Goal: Transaction & Acquisition: Purchase product/service

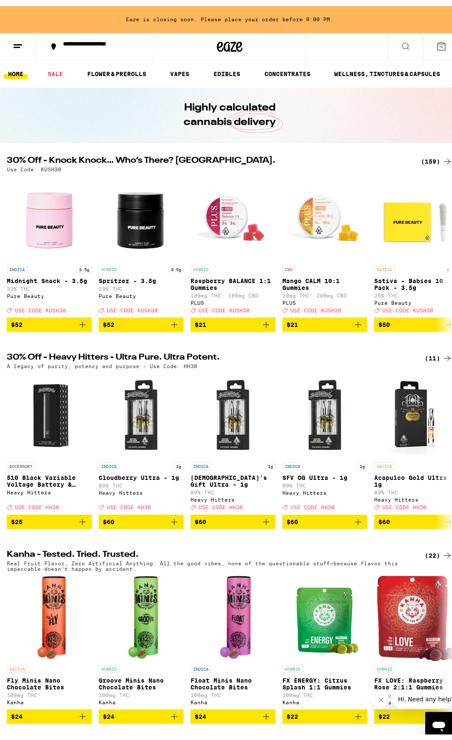
click at [430, 154] on div "(159)" at bounding box center [436, 155] width 31 height 10
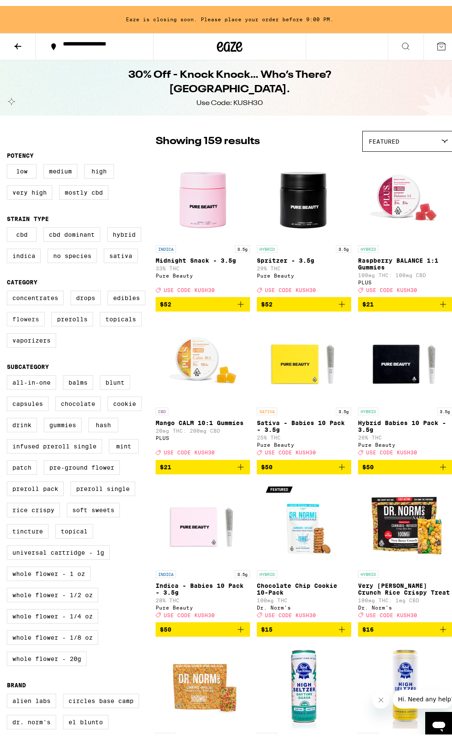
click at [32, 321] on label "Flowers" at bounding box center [26, 313] width 38 height 14
click at [9, 287] on input "Flowers" at bounding box center [9, 286] width 0 height 0
checkbox input "true"
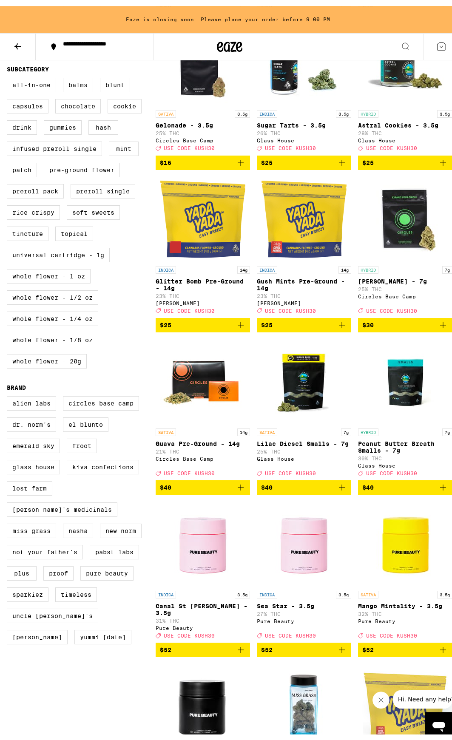
scroll to position [284, 0]
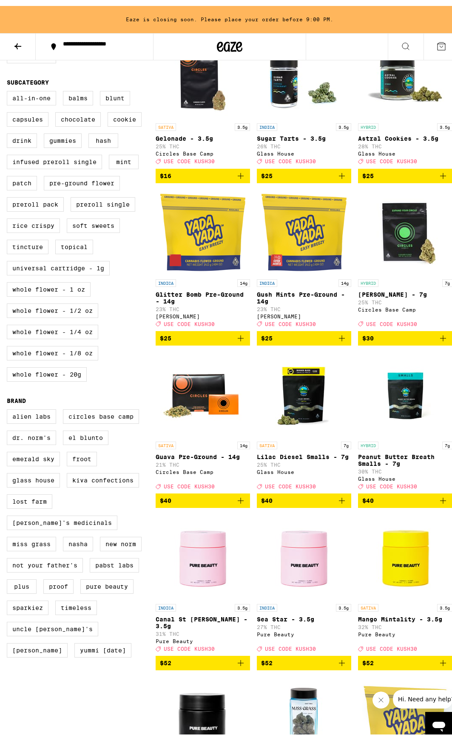
click at [339, 498] on icon "Add to bag" at bounding box center [342, 495] width 6 height 6
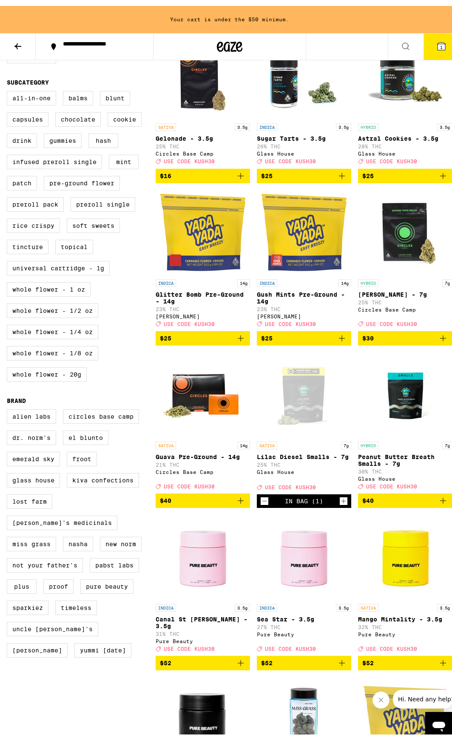
click at [440, 498] on icon "Add to bag" at bounding box center [443, 495] width 6 height 6
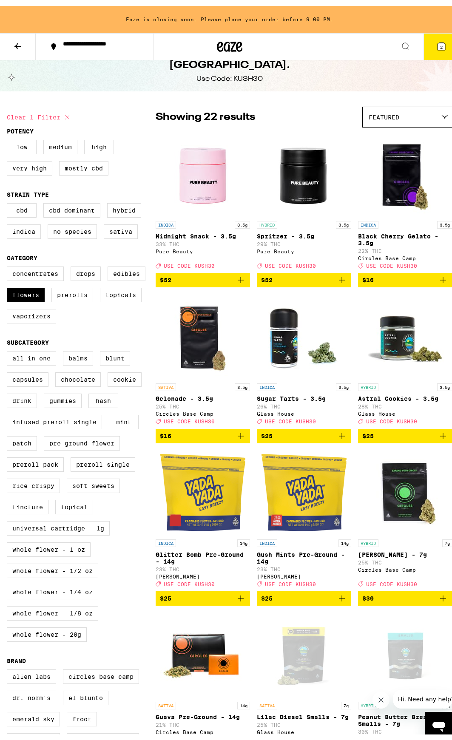
scroll to position [0, 0]
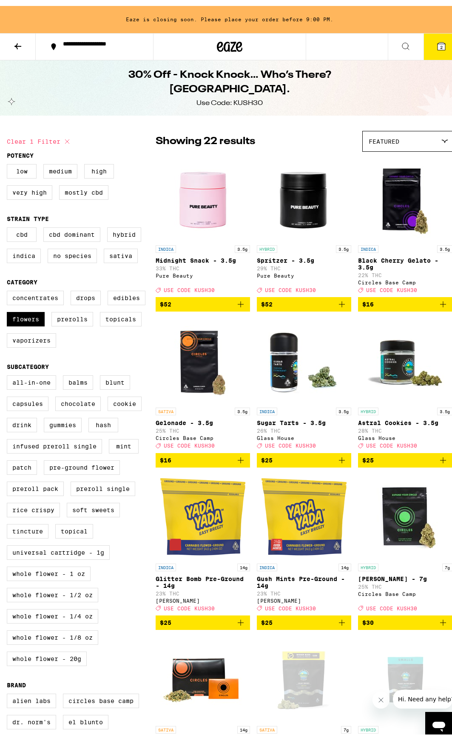
click at [437, 40] on icon at bounding box center [441, 41] width 8 height 8
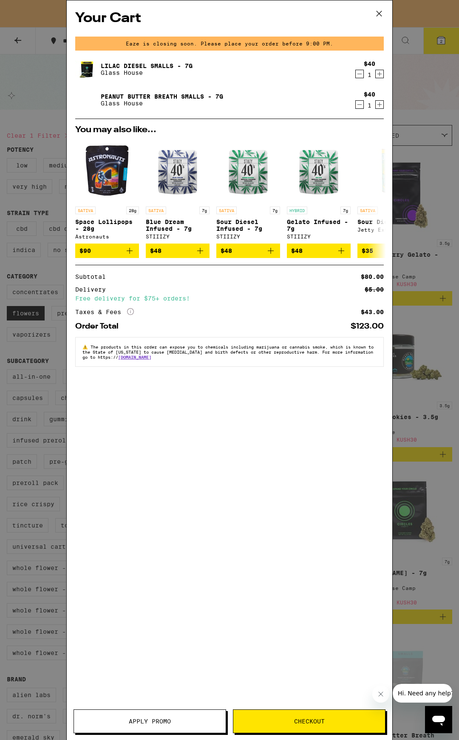
click at [165, 704] on div "Your Cart Eaze is closing soon. Please place your order before 9:00 PM. Lilac D…" at bounding box center [230, 357] width 326 height 714
click at [167, 712] on button "Apply Promo" at bounding box center [150, 721] width 153 height 24
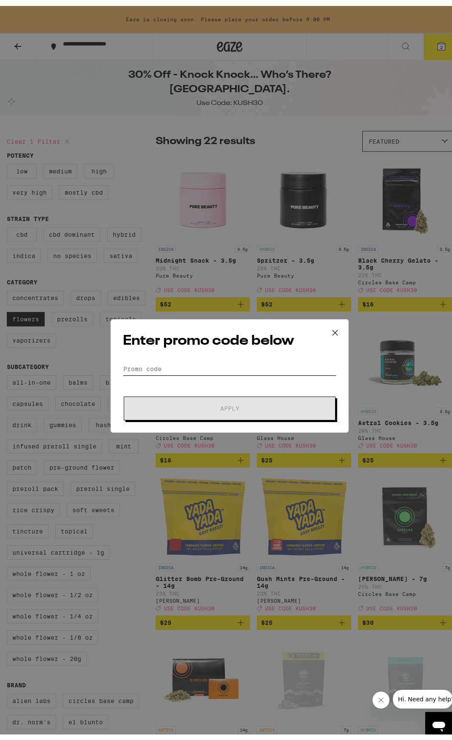
click at [219, 357] on input "Promo Code" at bounding box center [229, 363] width 213 height 13
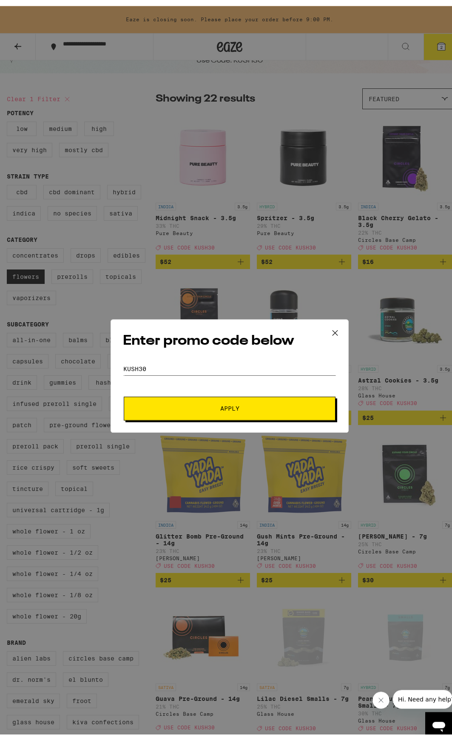
scroll to position [43, 0]
type input "kush30"
click at [255, 403] on span "Apply" at bounding box center [229, 403] width 153 height 6
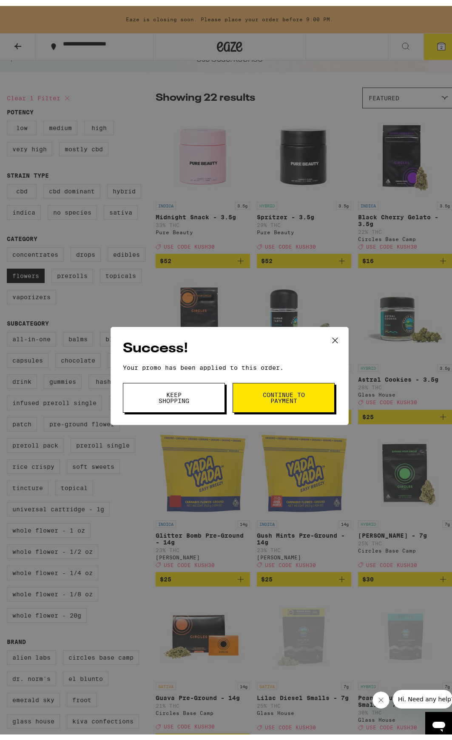
click at [291, 400] on button "Continue to payment" at bounding box center [284, 392] width 102 height 30
